Goal: Leave review/rating: Share an evaluation or opinion about a product, service, or content

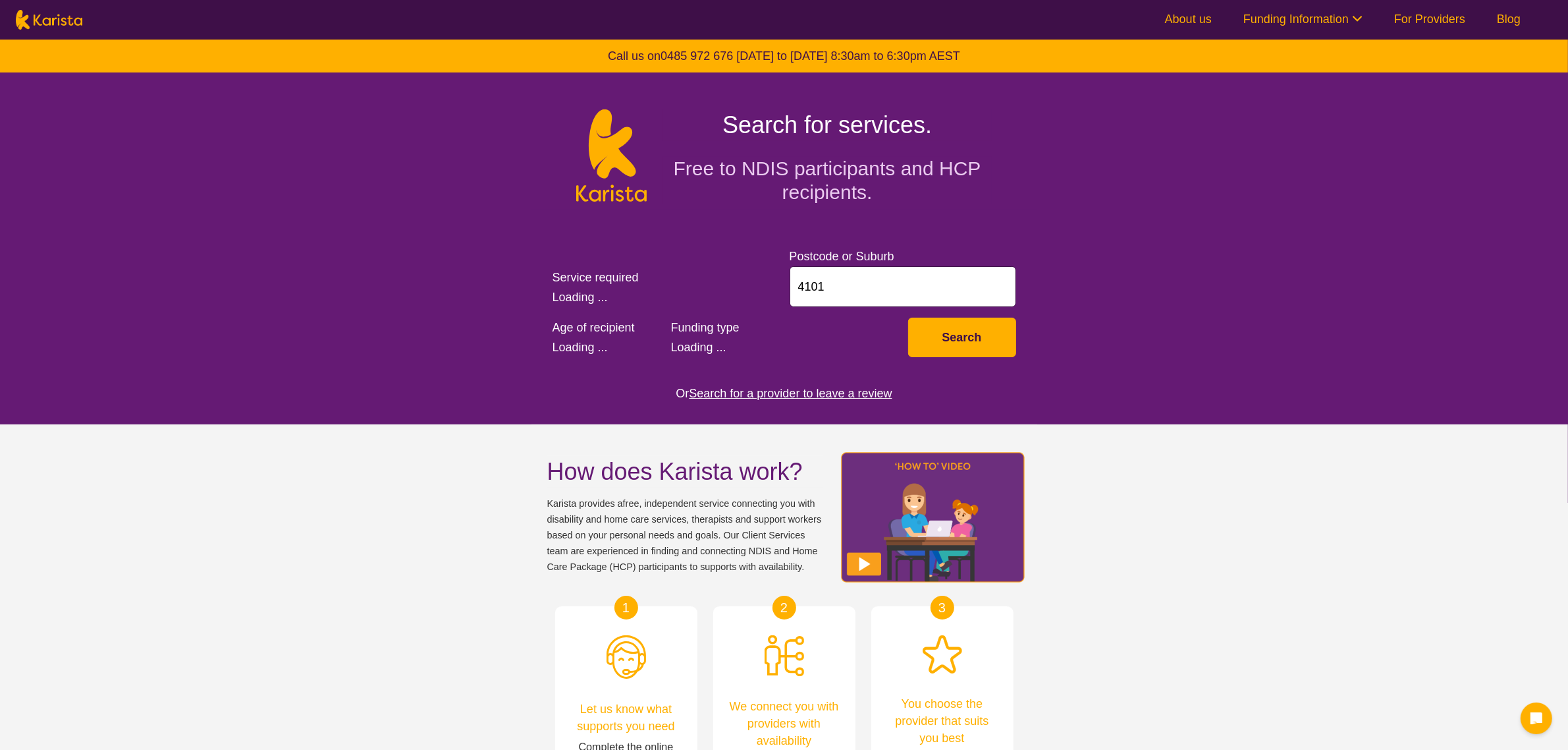
select select "AD"
select select "NDIS"
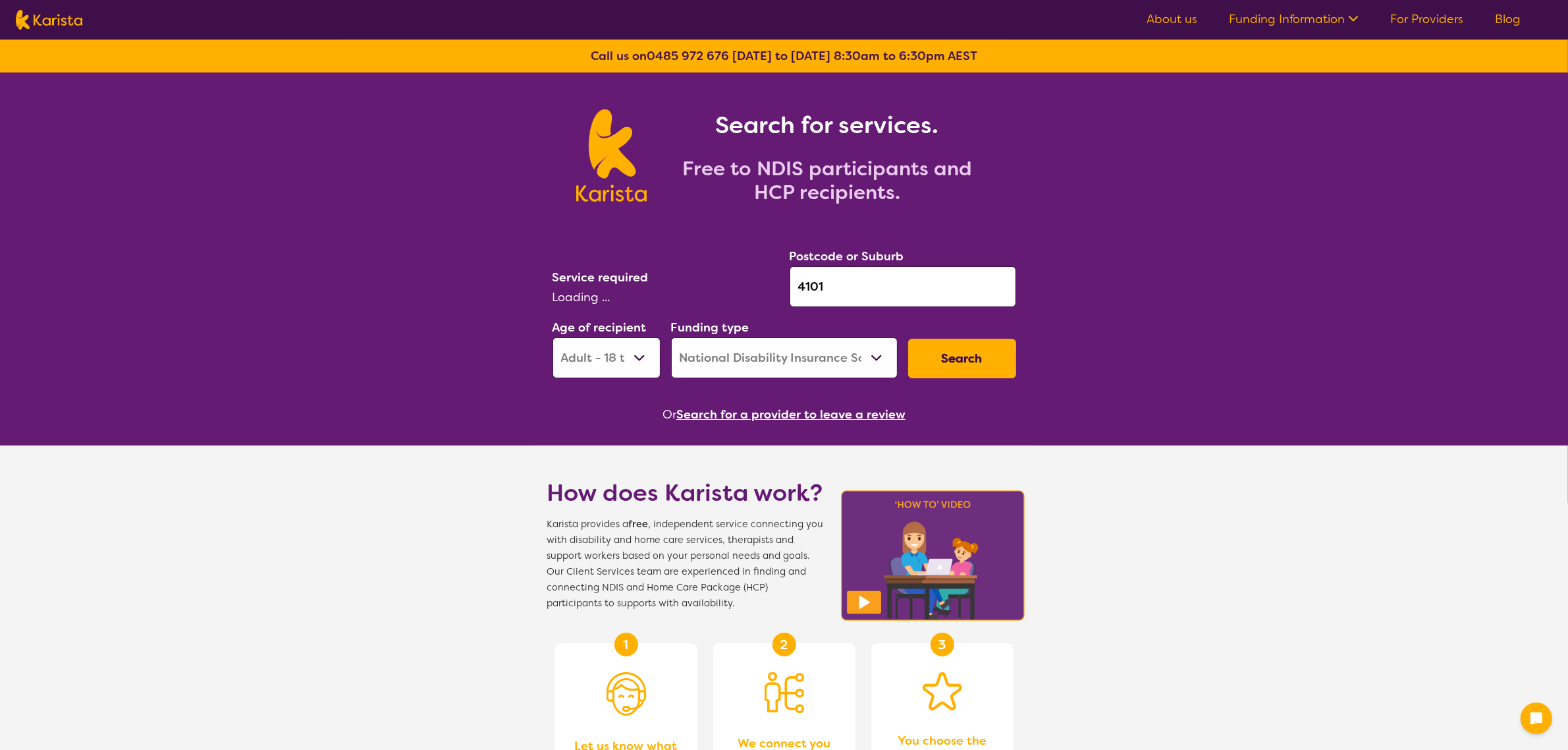
select select "Psychology"
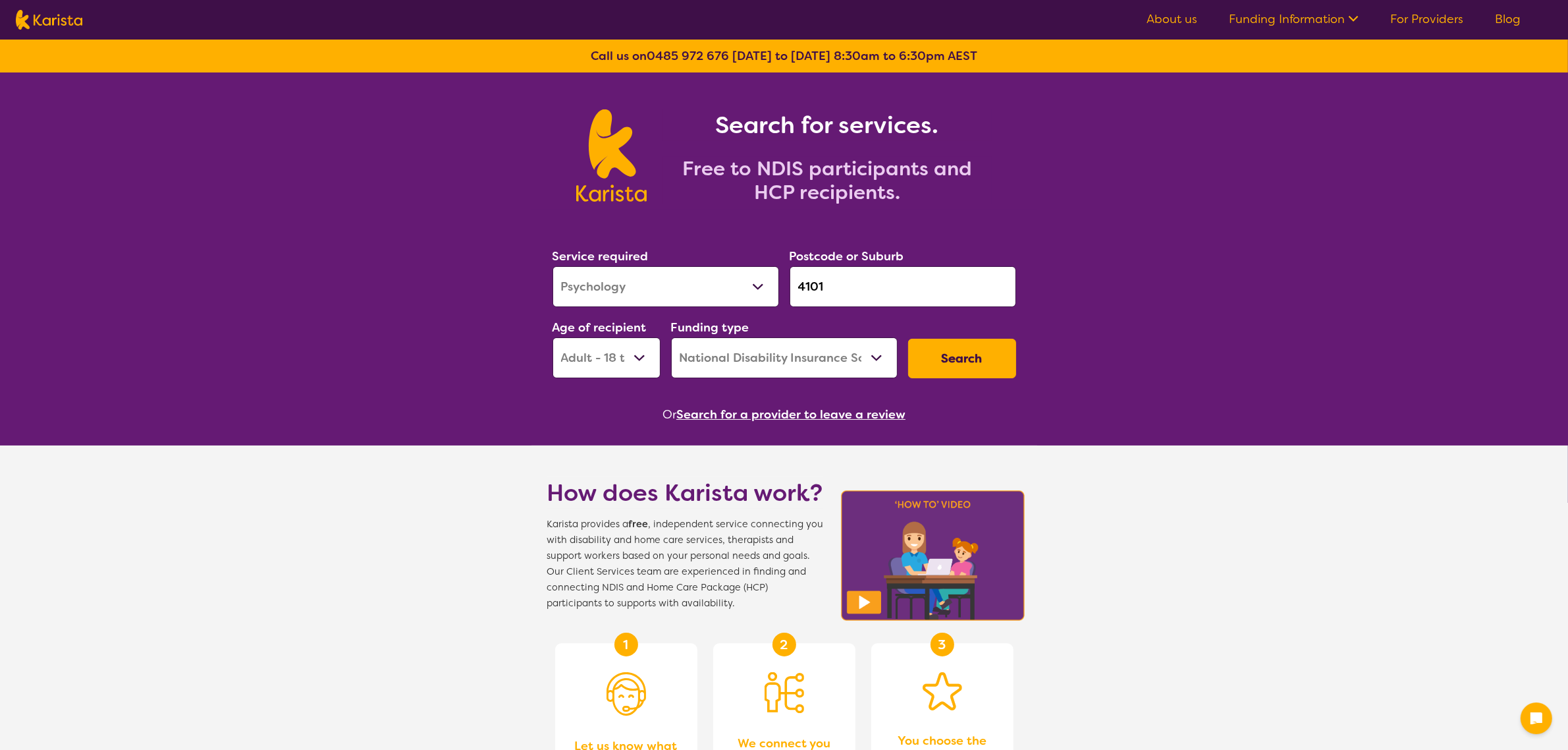
click at [754, 413] on button "Search for a provider to leave a review" at bounding box center [790, 414] width 229 height 20
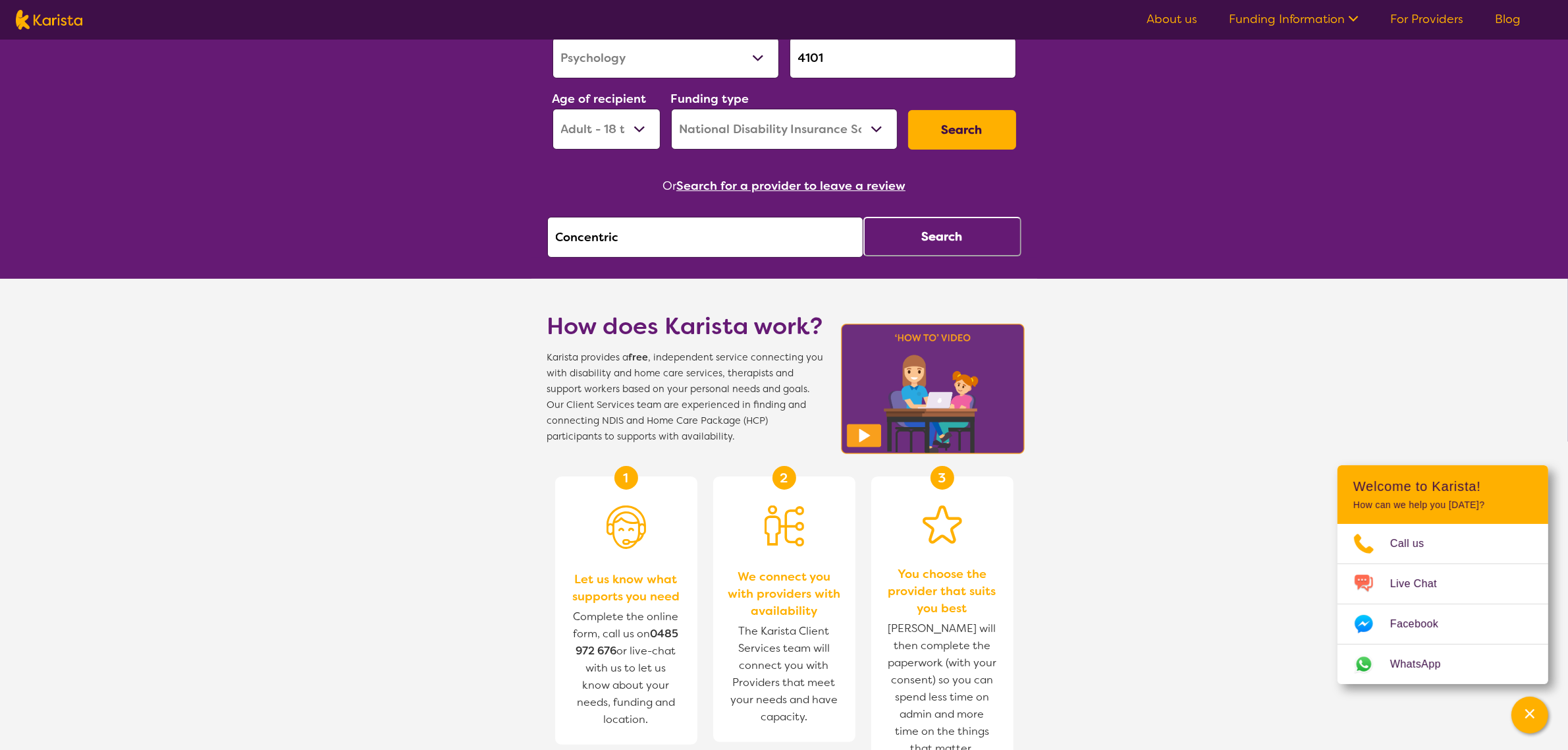
scroll to position [82, 0]
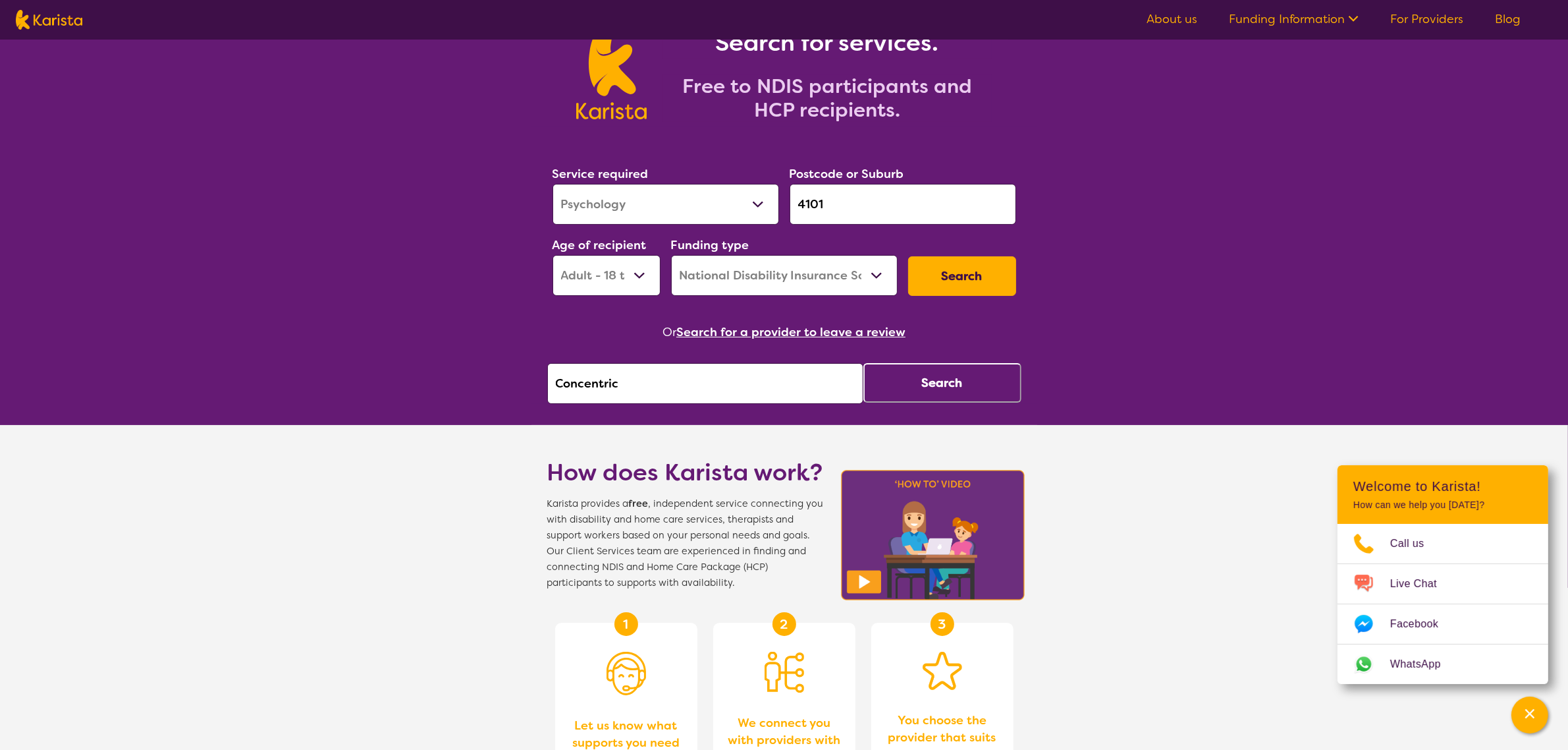
click at [994, 393] on button "Search" at bounding box center [942, 382] width 158 height 40
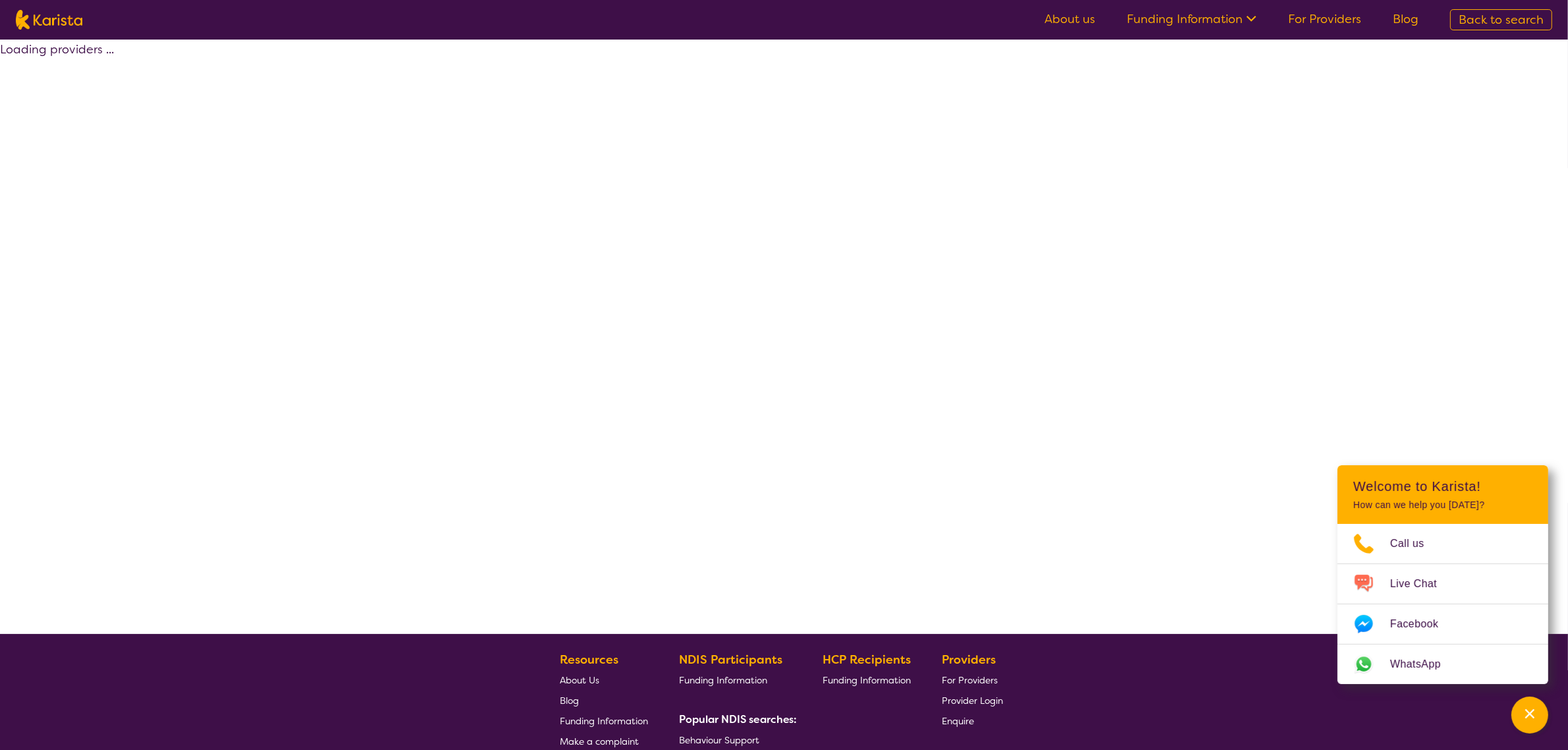
select select "by_score"
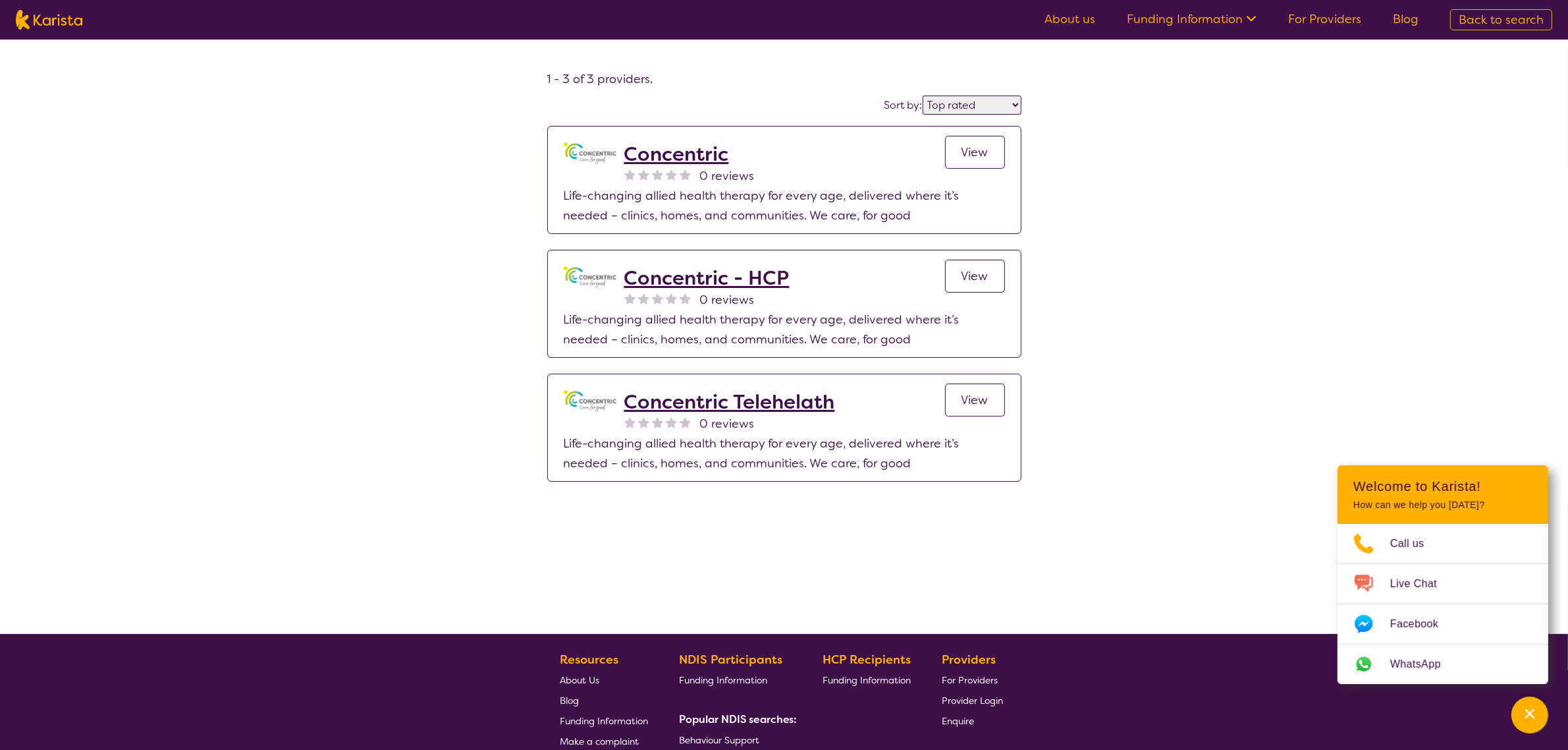
click at [729, 277] on h2 "Concentric - HCP" at bounding box center [707, 278] width 165 height 23
